Goal: Task Accomplishment & Management: Complete application form

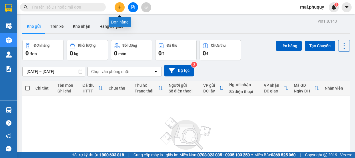
click at [119, 11] on button at bounding box center [120, 7] width 10 height 10
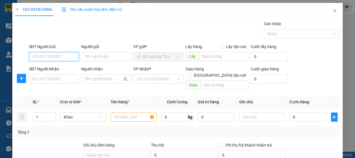
click at [53, 59] on input "SĐT Người Gửi" at bounding box center [54, 56] width 50 height 9
type input "0913158176"
click at [57, 68] on div "0913158176 - Anh Tung" at bounding box center [53, 68] width 43 height 6
type input "Anh Tung"
type input "0913158176"
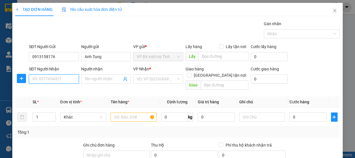
click at [54, 82] on input "SĐT Người Nhận" at bounding box center [54, 78] width 50 height 9
type input "0969926111"
click at [64, 90] on div "0969926111 - ANh Ty" at bounding box center [53, 90] width 43 height 6
type input "ANh Ty"
type input "0969926111"
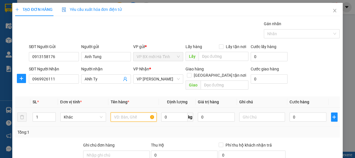
click at [122, 112] on input "text" at bounding box center [134, 116] width 46 height 9
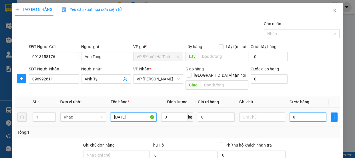
type input "[DATE]"
click at [302, 112] on input "0" at bounding box center [308, 116] width 37 height 9
type input "3"
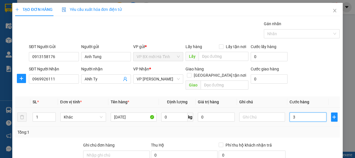
type input "33"
type input "3"
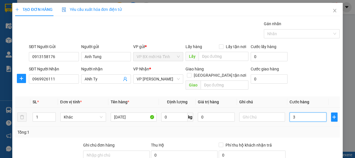
type input "3"
type input "0"
click at [290, 112] on input "0" at bounding box center [308, 116] width 37 height 9
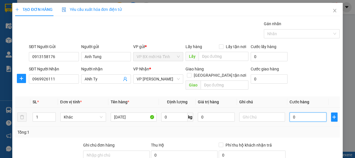
type input "20"
type input "200"
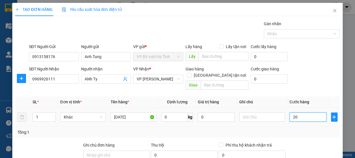
type input "200"
type input "2.000"
type input "20.000"
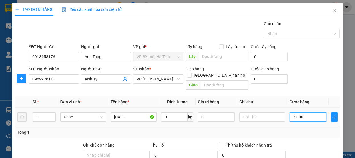
type input "20.000"
type input "200.000"
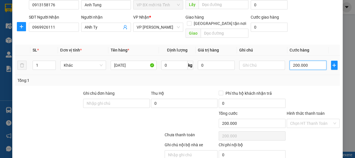
scroll to position [71, 0]
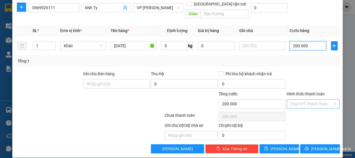
click at [329, 99] on div "Chọn HT Thanh Toán" at bounding box center [313, 103] width 53 height 9
type input "200.000"
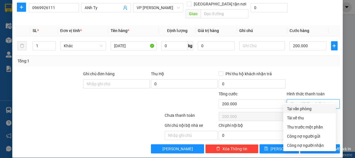
click at [291, 110] on div "Tại văn phòng" at bounding box center [310, 109] width 46 height 6
type input "0"
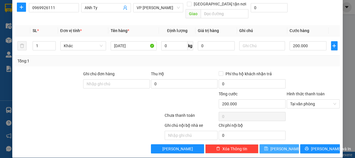
click at [268, 144] on button "[PERSON_NAME]" at bounding box center [279, 148] width 39 height 9
type input "0"
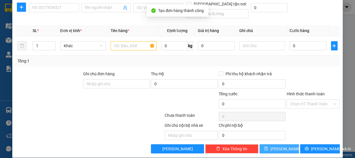
scroll to position [0, 0]
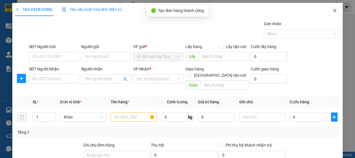
click at [332, 13] on span "Close" at bounding box center [335, 11] width 16 height 16
